Goal: Information Seeking & Learning: Understand process/instructions

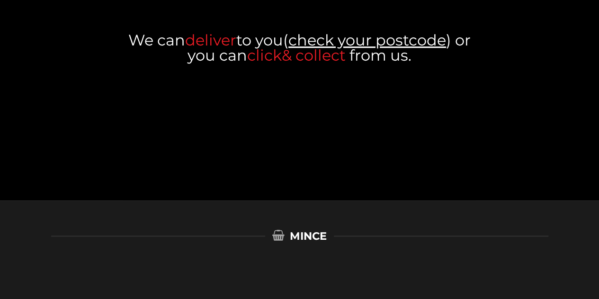
scroll to position [442, 0]
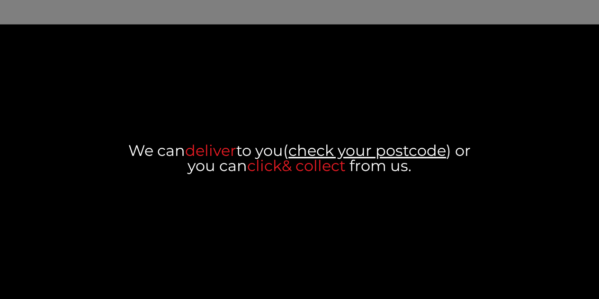
click at [376, 150] on link "check your postcode" at bounding box center [367, 150] width 158 height 18
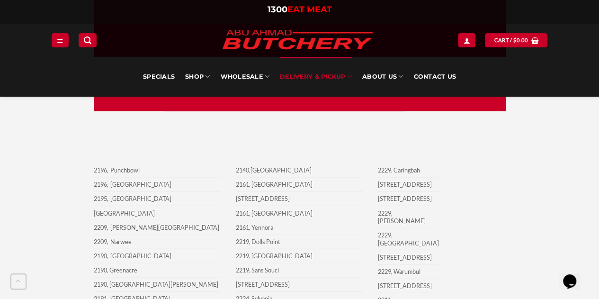
scroll to position [884, 0]
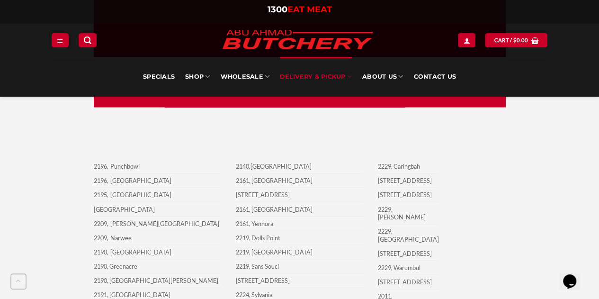
drag, startPoint x: 49, startPoint y: 180, endPoint x: 106, endPoint y: 177, distance: 57.0
drag, startPoint x: 512, startPoint y: 178, endPoint x: 578, endPoint y: 160, distance: 67.7
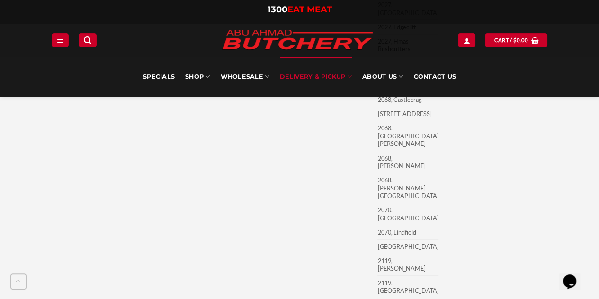
scroll to position [3471, 0]
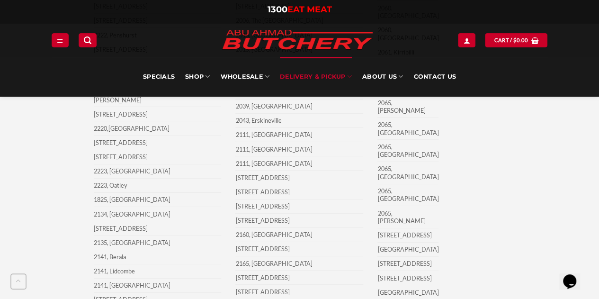
scroll to position [1482, 0]
